Goal: Task Accomplishment & Management: Use online tool/utility

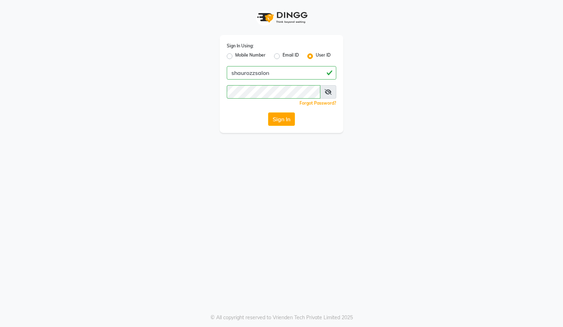
click at [269, 119] on button "Sign In" at bounding box center [281, 118] width 27 height 13
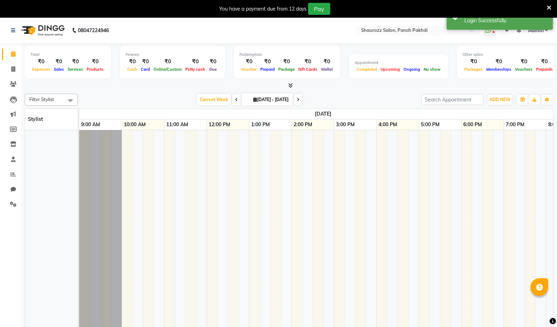
select select "en"
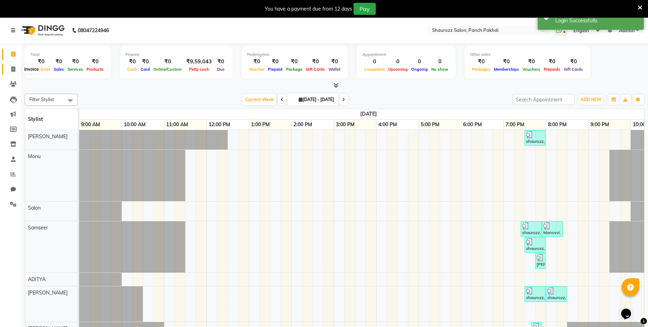
click at [15, 68] on span at bounding box center [13, 69] width 12 height 8
select select "485"
select select "service"
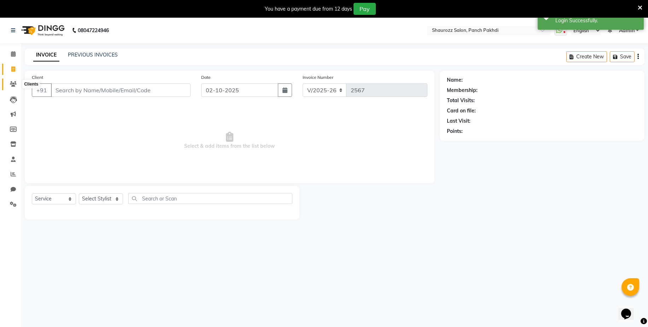
click at [13, 83] on icon at bounding box center [13, 83] width 7 height 5
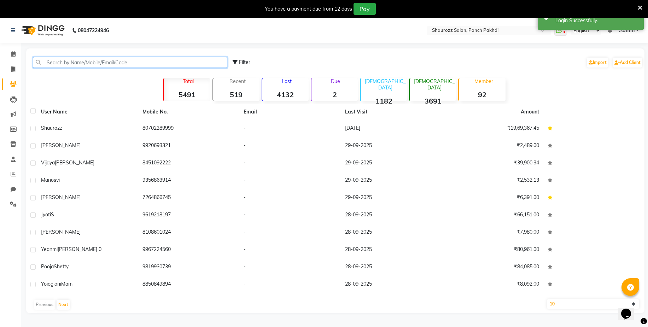
click at [102, 59] on input "text" at bounding box center [130, 62] width 194 height 11
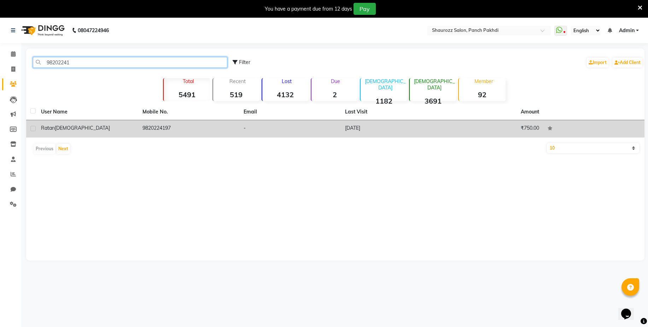
type input "98202241"
click at [55, 123] on td "[PERSON_NAME][DEMOGRAPHIC_DATA]" at bounding box center [87, 128] width 101 height 17
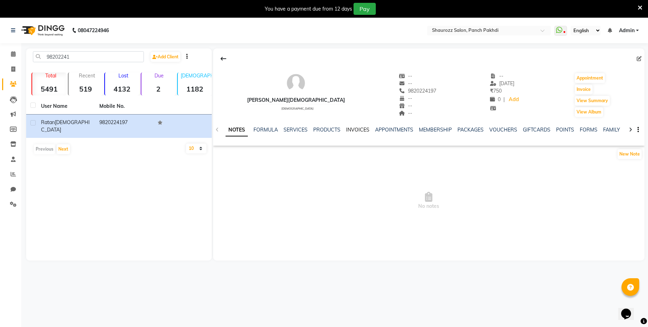
click at [354, 127] on link "INVOICES" at bounding box center [357, 130] width 23 height 6
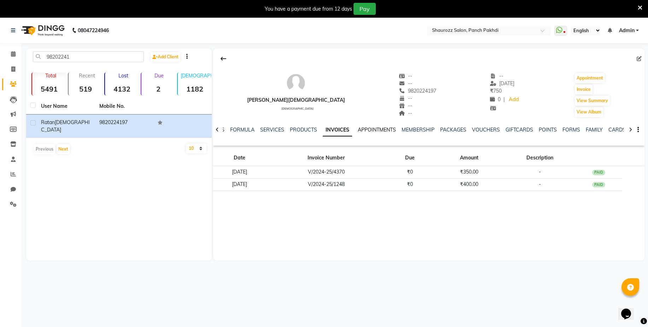
click at [373, 129] on link "APPOINTMENTS" at bounding box center [377, 130] width 38 height 6
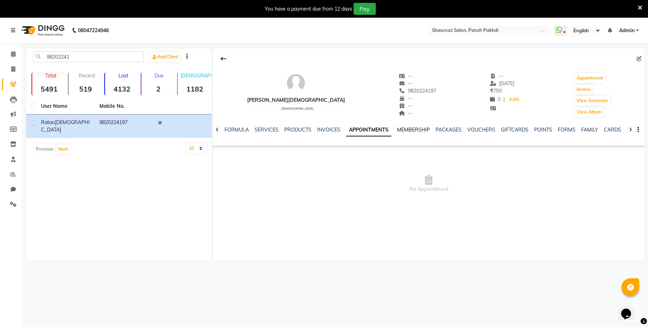
click at [410, 130] on link "MEMBERSHIP" at bounding box center [413, 130] width 33 height 6
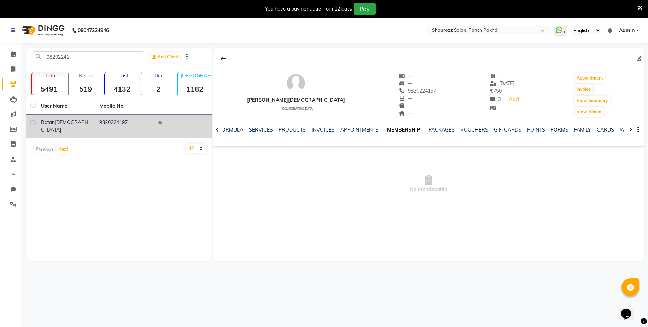
click at [116, 120] on td "9820224197" at bounding box center [124, 126] width 58 height 23
click at [118, 122] on td "9820224197" at bounding box center [124, 126] width 58 height 23
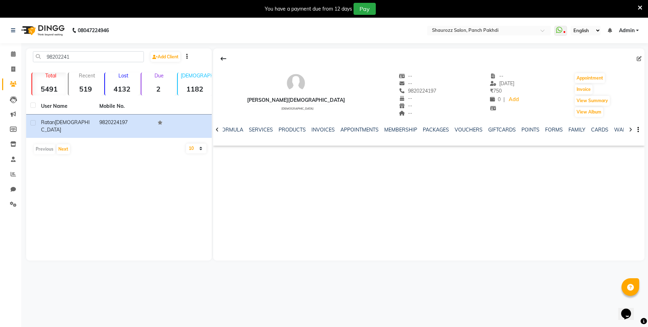
click at [217, 129] on icon at bounding box center [217, 129] width 3 height 5
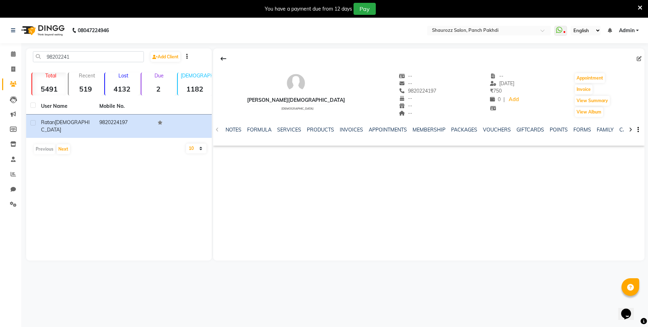
click at [217, 129] on div "NOTES FORMULA SERVICES PRODUCTS INVOICES APPOINTMENTS MEMBERSHIP PACKAGES VOUCH…" at bounding box center [428, 130] width 431 height 24
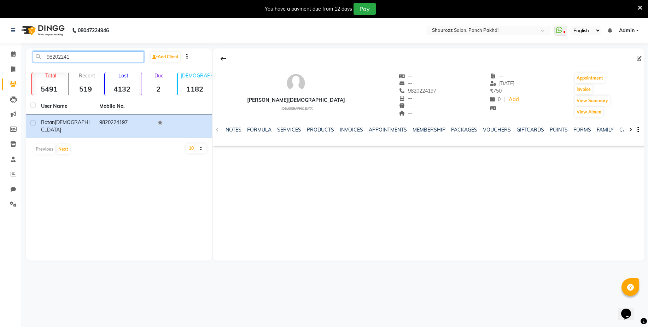
click at [87, 59] on input "98202241" at bounding box center [88, 56] width 111 height 11
click at [16, 70] on span at bounding box center [13, 69] width 12 height 8
select select "485"
select select "service"
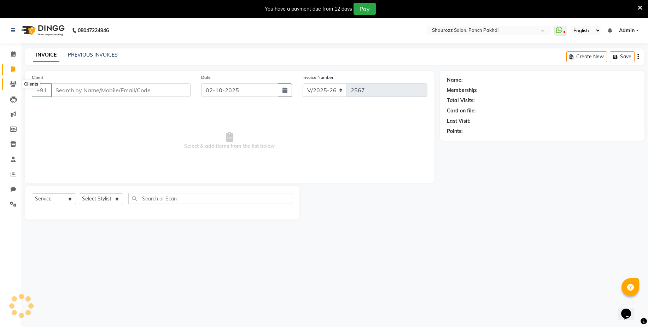
click at [16, 81] on icon at bounding box center [13, 83] width 7 height 5
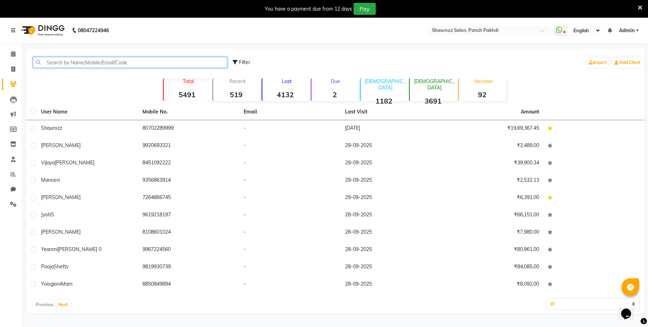
click at [61, 64] on input "text" at bounding box center [130, 62] width 194 height 11
click at [17, 67] on span at bounding box center [13, 69] width 12 height 8
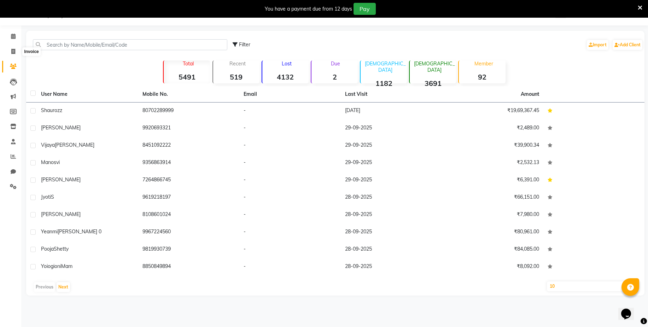
select select "485"
select select "service"
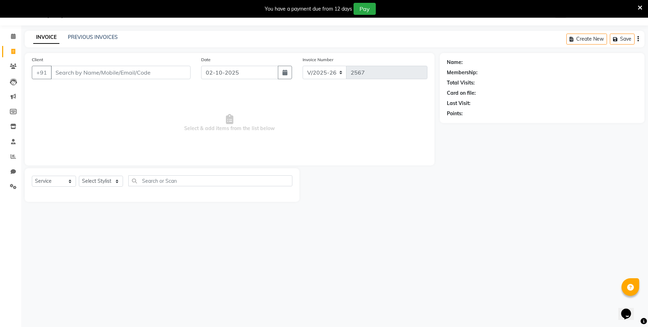
click at [77, 78] on input "Client" at bounding box center [121, 72] width 140 height 13
click at [81, 74] on input "Client" at bounding box center [121, 72] width 140 height 13
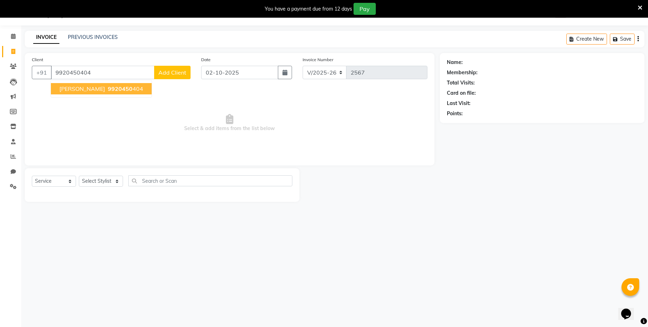
type input "9920450404"
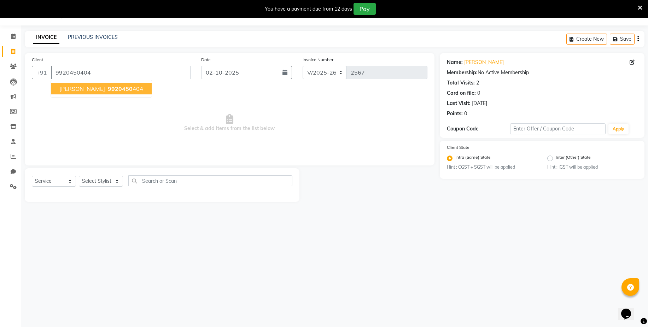
click at [125, 90] on span "9920450" at bounding box center [120, 88] width 25 height 7
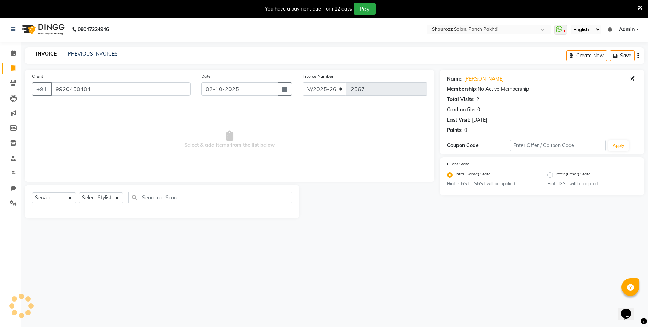
scroll to position [0, 0]
click at [14, 83] on icon at bounding box center [13, 83] width 7 height 5
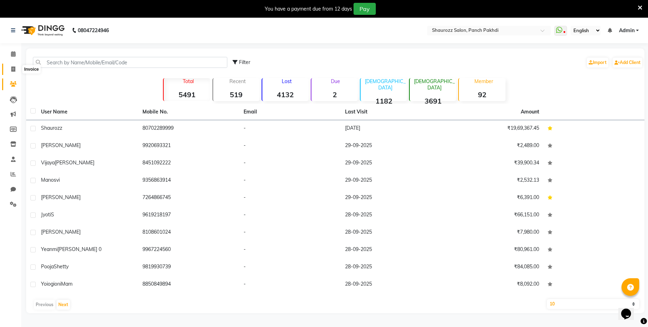
click at [12, 70] on icon at bounding box center [13, 68] width 4 height 5
select select "service"
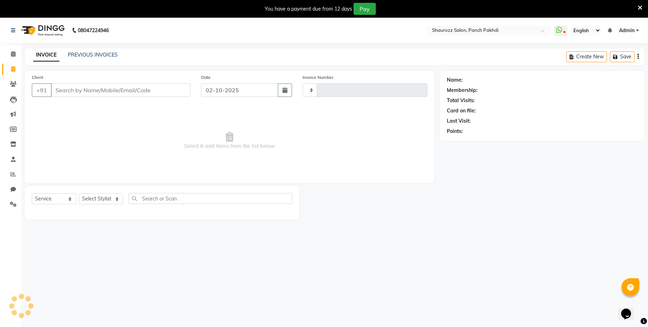
type input "2567"
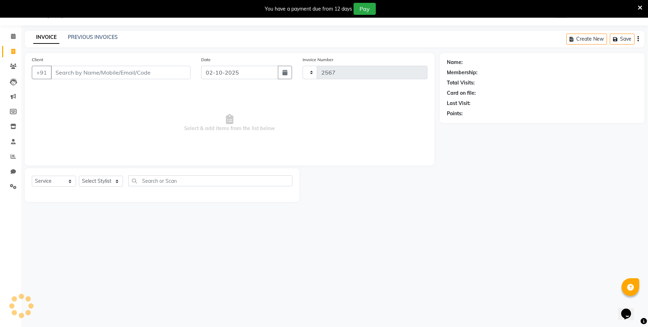
select select "485"
click at [70, 73] on input "Client" at bounding box center [121, 72] width 140 height 13
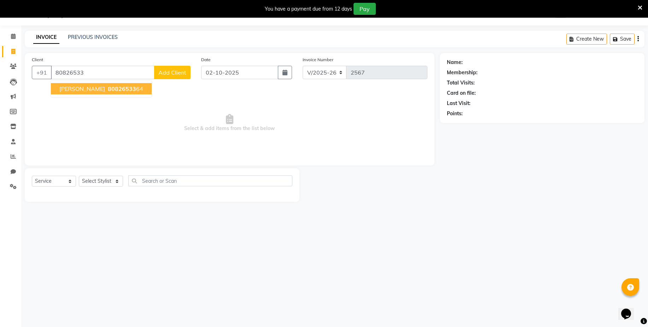
click at [124, 95] on ngb-typeahead-window "[PERSON_NAME] 80826533 64" at bounding box center [101, 89] width 101 height 18
click at [122, 90] on ngb-highlight "80826533 64" at bounding box center [124, 88] width 37 height 7
type input "8082653364"
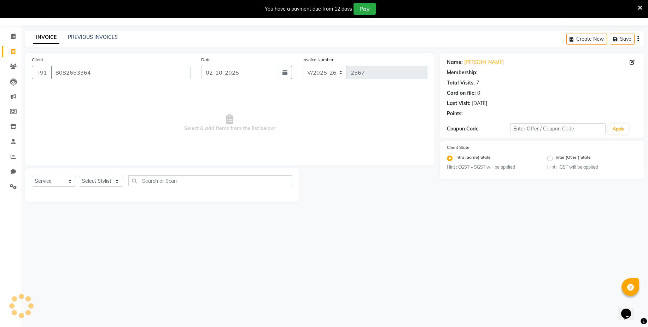
select select "1: Object"
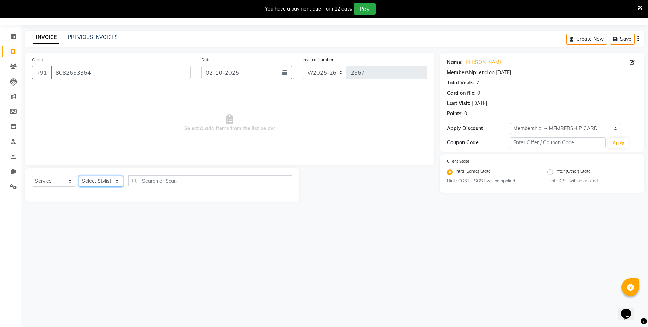
click at [100, 182] on select "Select Stylist ADITYA [PERSON_NAME] [PERSON_NAME] [PERSON_NAME] Salon Samseer s…" at bounding box center [101, 181] width 44 height 11
select select "51992"
click at [79, 176] on select "Select Stylist ADITYA [PERSON_NAME] [PERSON_NAME] [PERSON_NAME] Salon Samseer s…" at bounding box center [101, 181] width 44 height 11
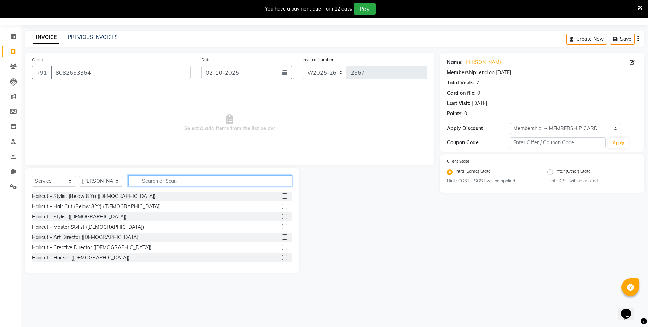
click at [172, 182] on input "text" at bounding box center [210, 180] width 164 height 11
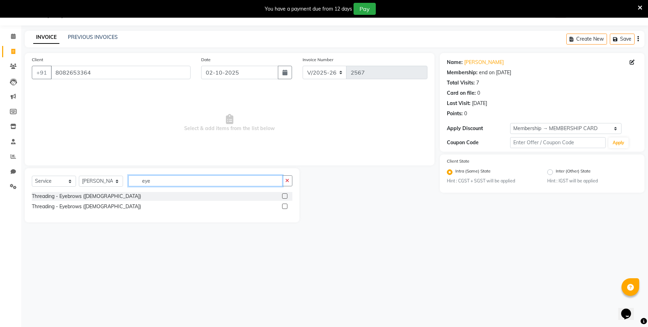
type input "eye"
click at [285, 207] on label at bounding box center [284, 206] width 5 height 5
click at [285, 207] on input "checkbox" at bounding box center [284, 206] width 5 height 5
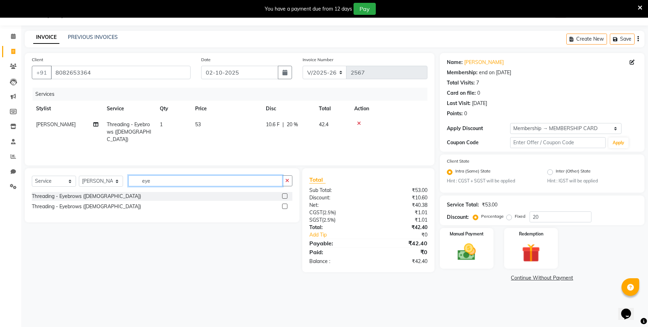
checkbox input "false"
click at [220, 182] on input "eye" at bounding box center [205, 180] width 154 height 11
type input "e"
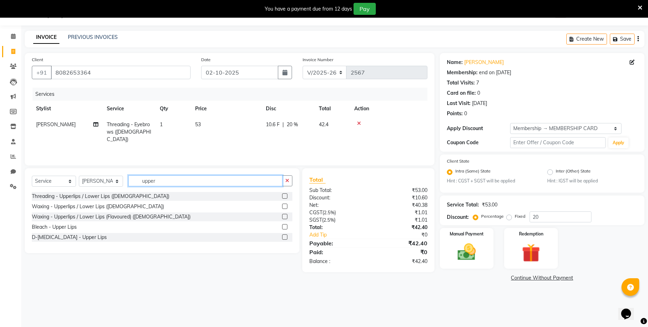
type input "upper"
click at [283, 206] on label at bounding box center [284, 206] width 5 height 5
click at [283, 206] on input "checkbox" at bounding box center [284, 206] width 5 height 5
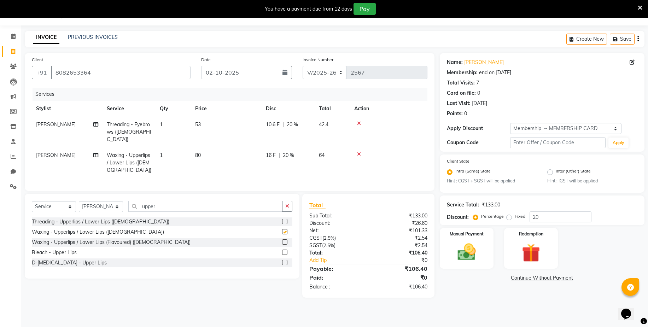
checkbox input "false"
click at [223, 126] on td "53" at bounding box center [226, 132] width 71 height 31
select select "51992"
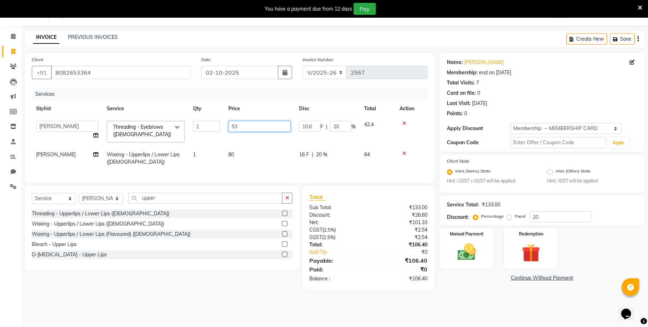
click at [240, 123] on input "53" at bounding box center [259, 126] width 62 height 11
type input "5"
type input "6"
type input "3"
type input "70"
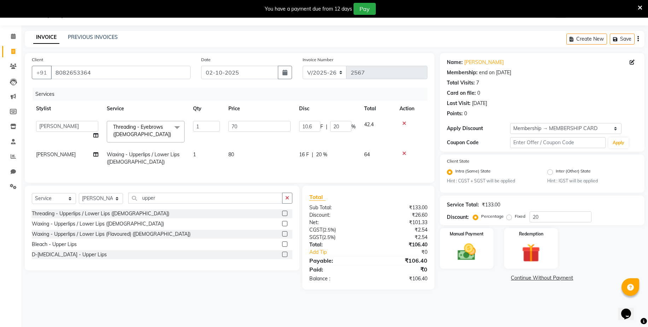
click at [235, 154] on td "80" at bounding box center [259, 158] width 71 height 23
select select "51992"
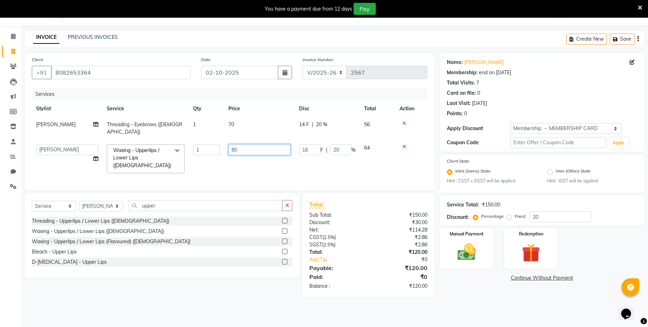
click at [250, 144] on input "80" at bounding box center [259, 149] width 62 height 11
type input "8"
type input "95"
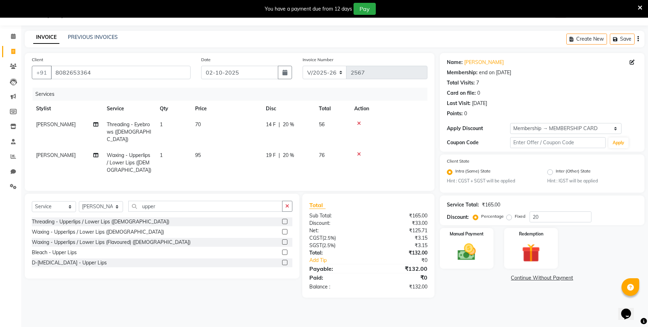
click at [271, 121] on tr "[PERSON_NAME] Threading - Eyebrows ([DEMOGRAPHIC_DATA]) 1 70 14 F | 20 % 56" at bounding box center [229, 132] width 395 height 31
